Goal: Information Seeking & Learning: Learn about a topic

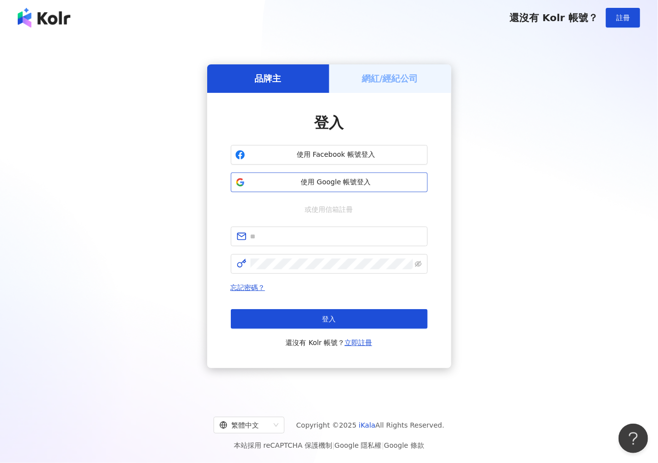
click at [322, 177] on button "使用 Google 帳號登入" at bounding box center [329, 183] width 197 height 20
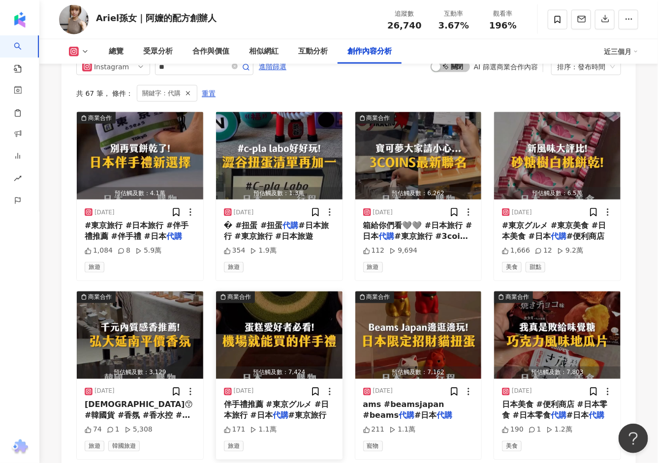
scroll to position [2805, 0]
